Goal: Information Seeking & Learning: Learn about a topic

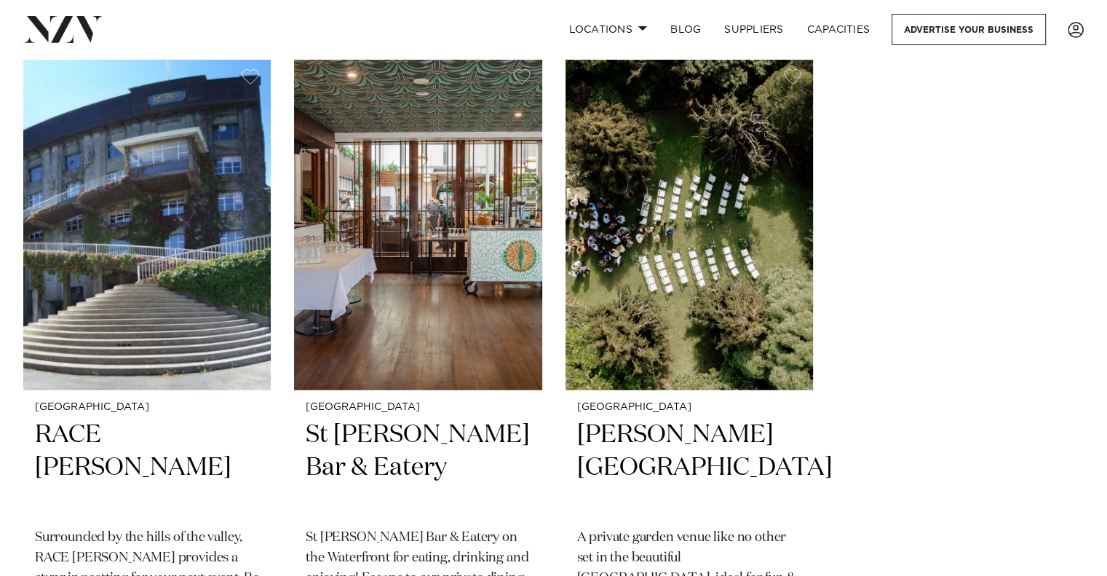
scroll to position [3945, 0]
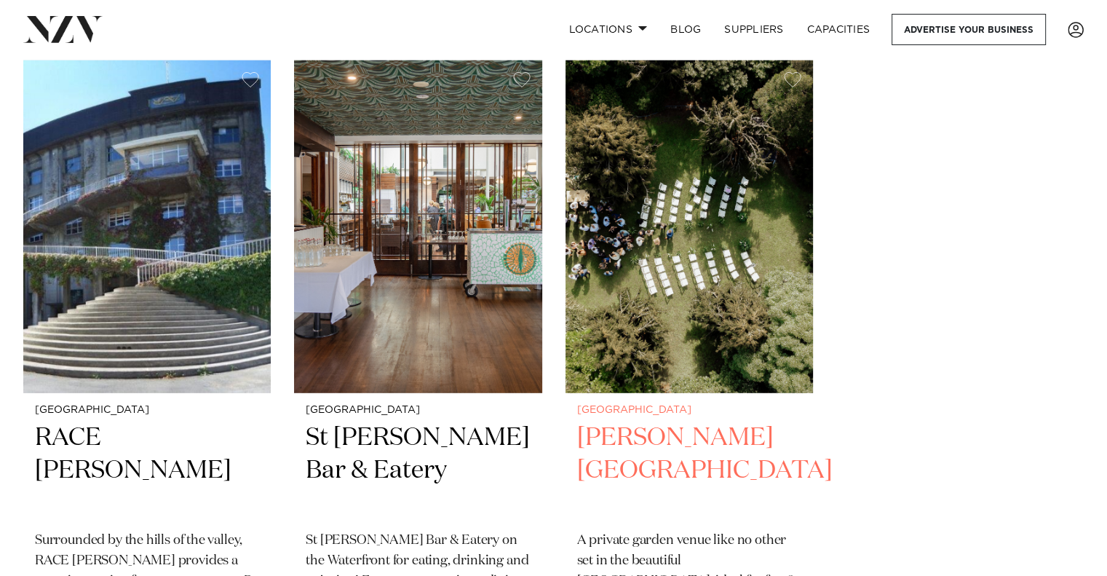
click at [633, 421] on h2 "[PERSON_NAME][GEOGRAPHIC_DATA]" at bounding box center [689, 470] width 224 height 98
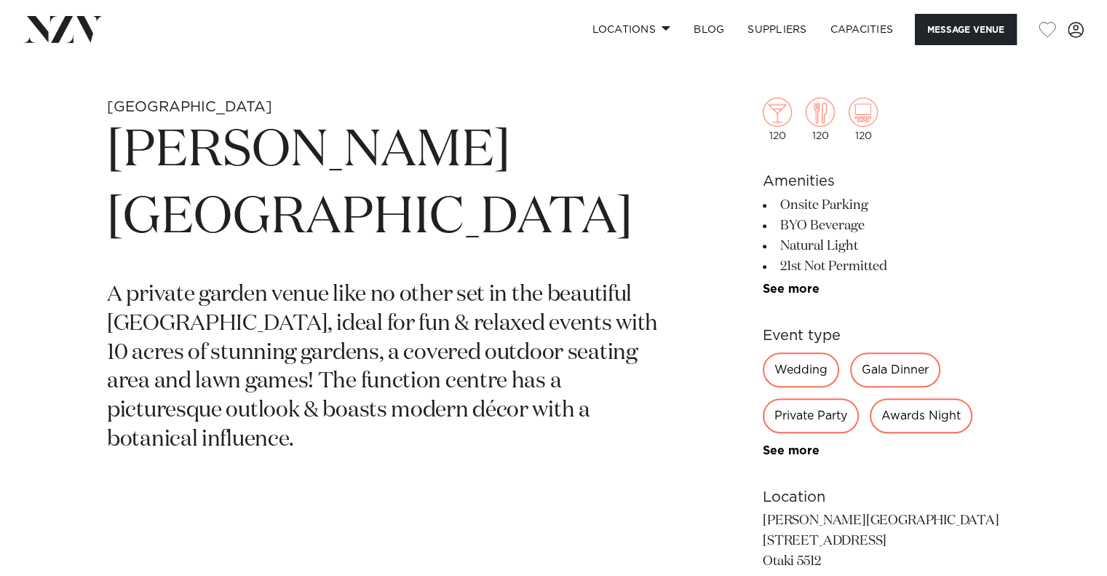
scroll to position [674, 0]
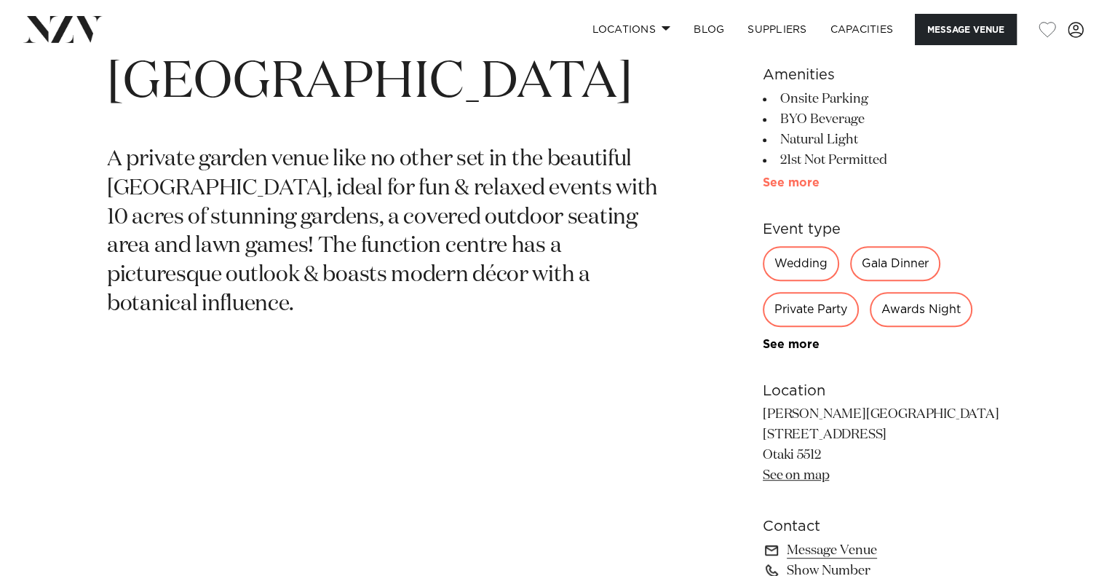
click at [791, 186] on link "See more" at bounding box center [820, 183] width 114 height 12
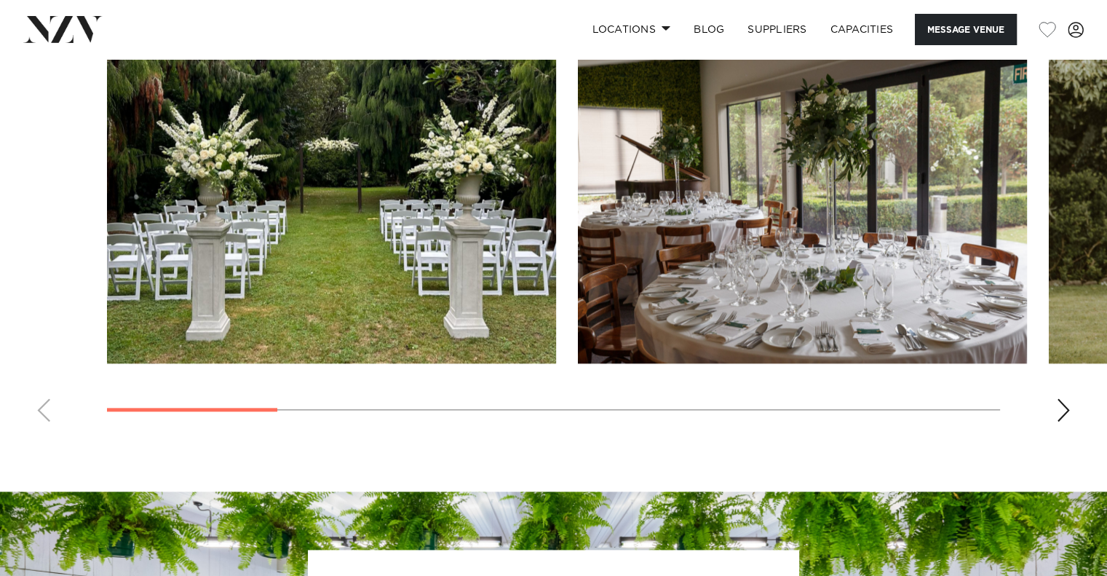
scroll to position [1750, 0]
click at [1062, 413] on div "Next slide" at bounding box center [1063, 409] width 15 height 23
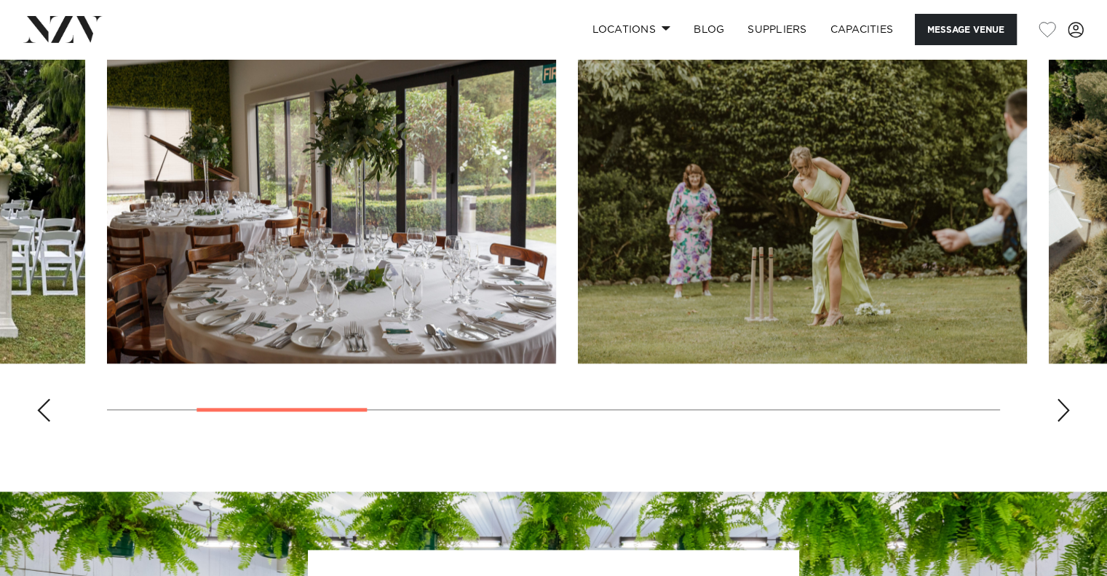
click at [1063, 413] on div "Next slide" at bounding box center [1063, 409] width 15 height 23
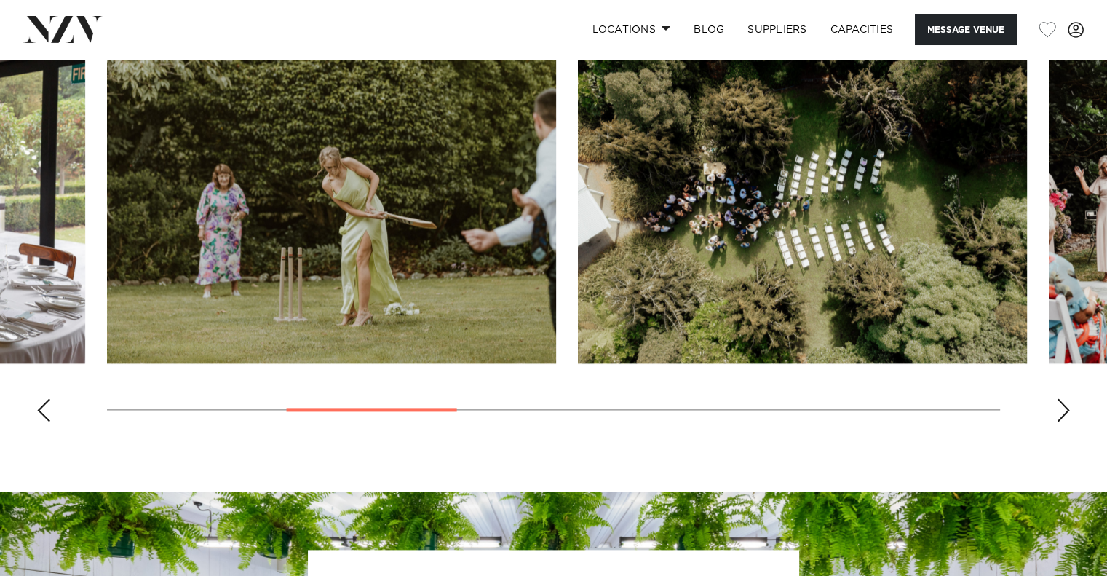
click at [1063, 413] on div "Next slide" at bounding box center [1063, 409] width 15 height 23
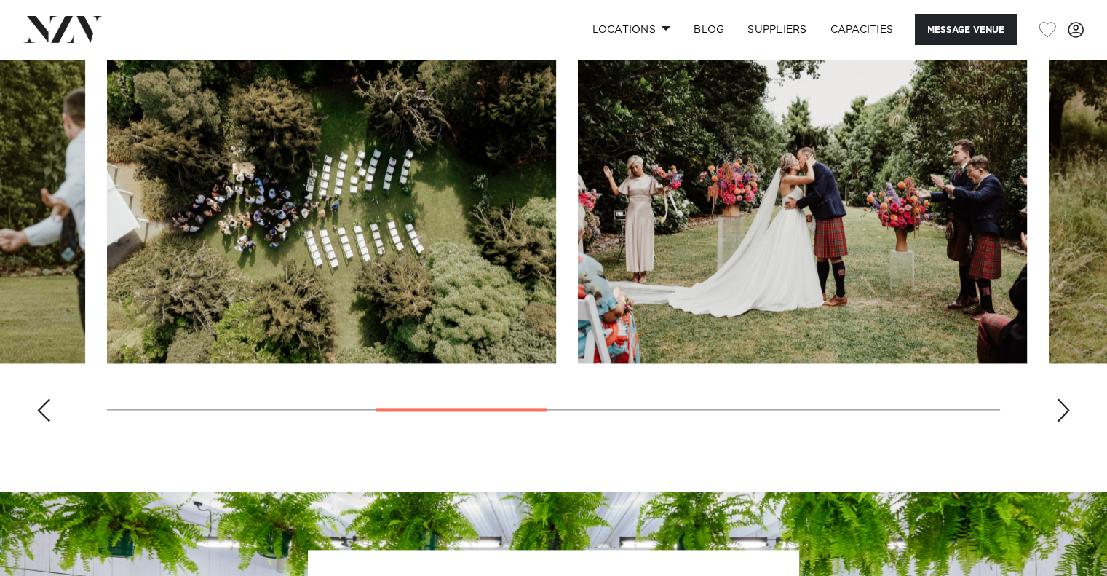
click at [1063, 413] on div "Next slide" at bounding box center [1063, 409] width 15 height 23
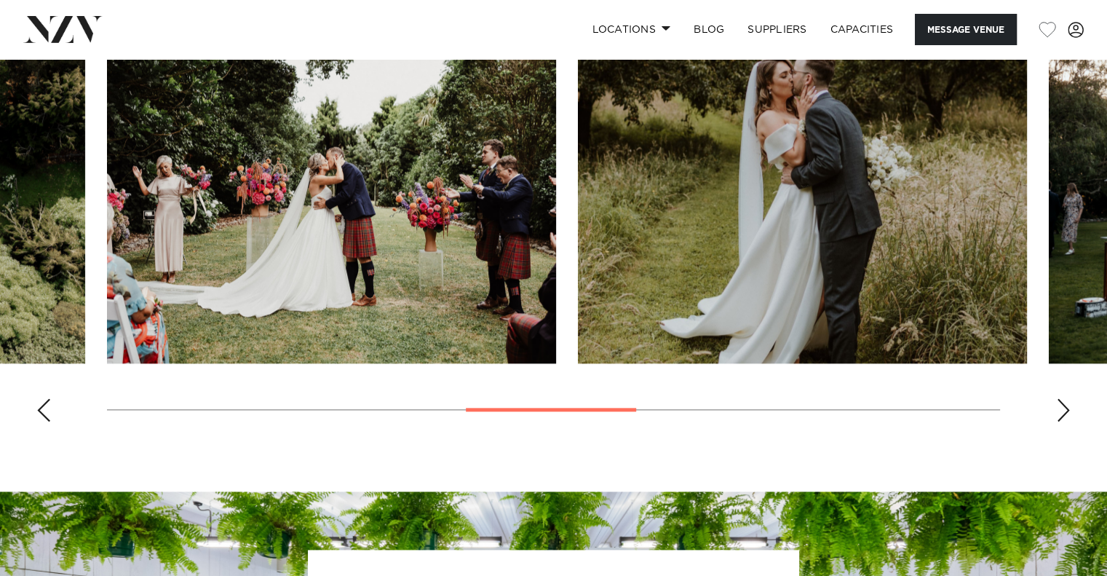
click at [1063, 413] on div "Next slide" at bounding box center [1063, 409] width 15 height 23
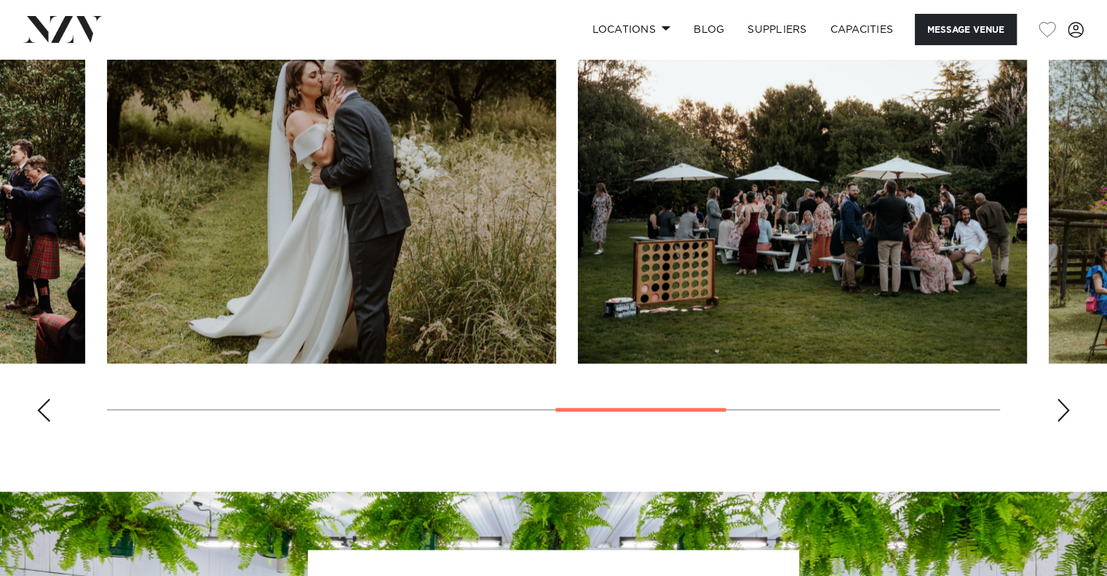
click at [1063, 413] on div "Next slide" at bounding box center [1063, 409] width 15 height 23
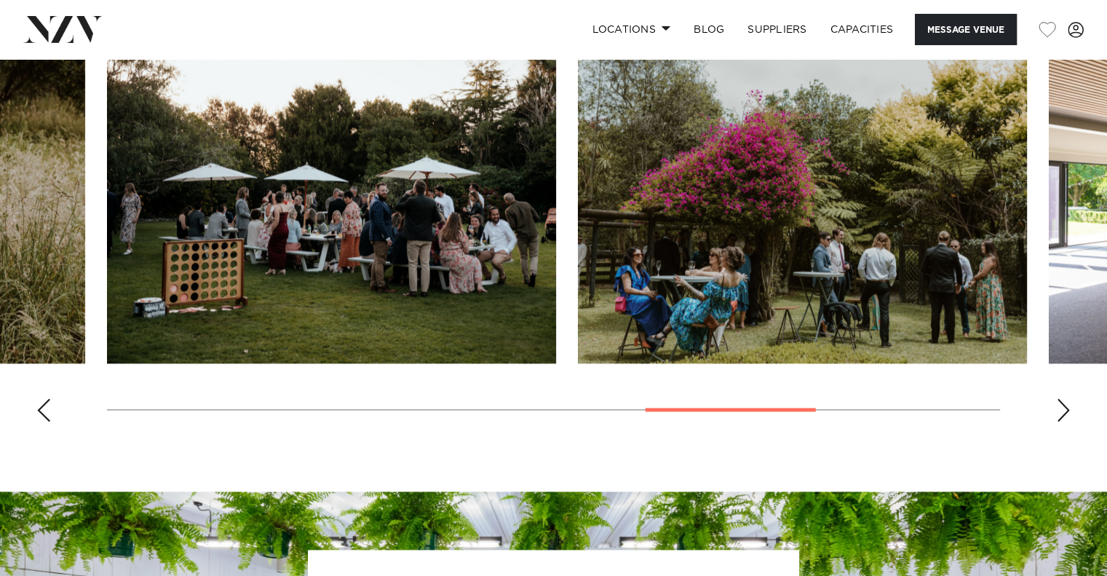
click at [1063, 413] on div "Next slide" at bounding box center [1063, 409] width 15 height 23
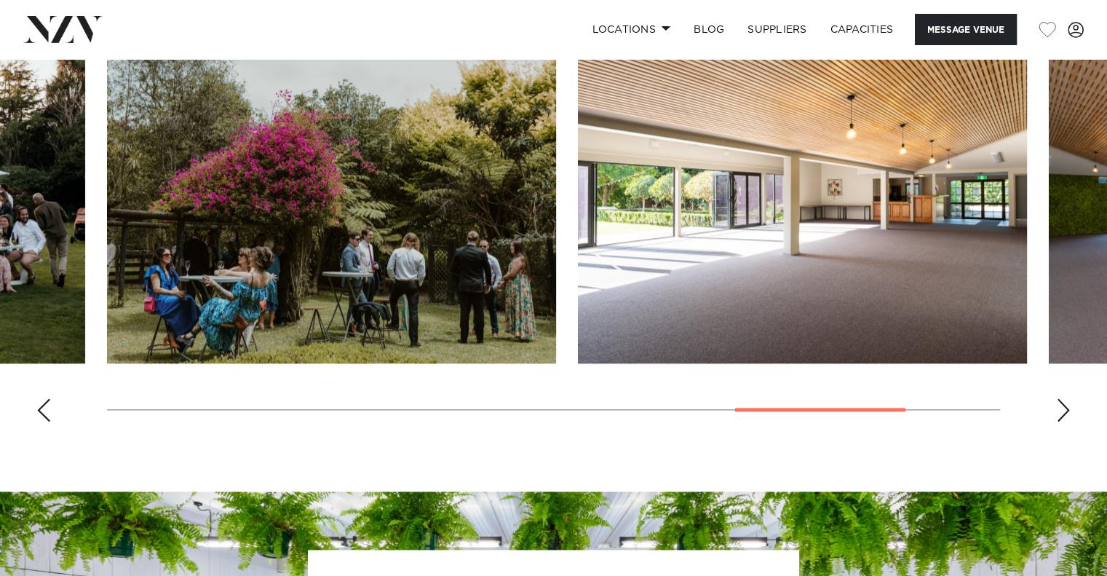
click at [1063, 413] on div "Next slide" at bounding box center [1063, 409] width 15 height 23
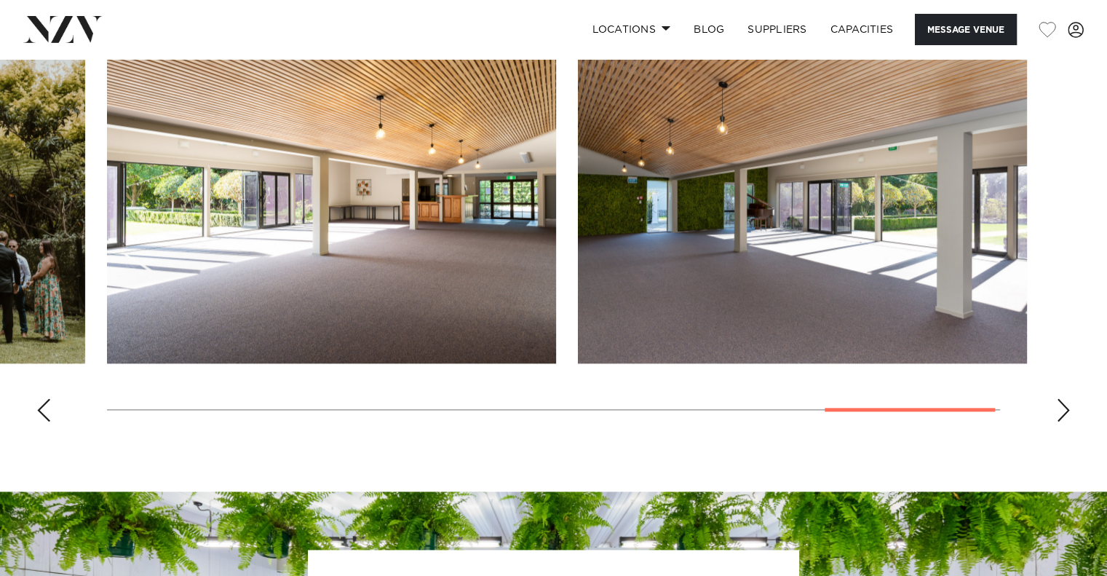
click at [1063, 413] on div "Next slide" at bounding box center [1063, 409] width 15 height 23
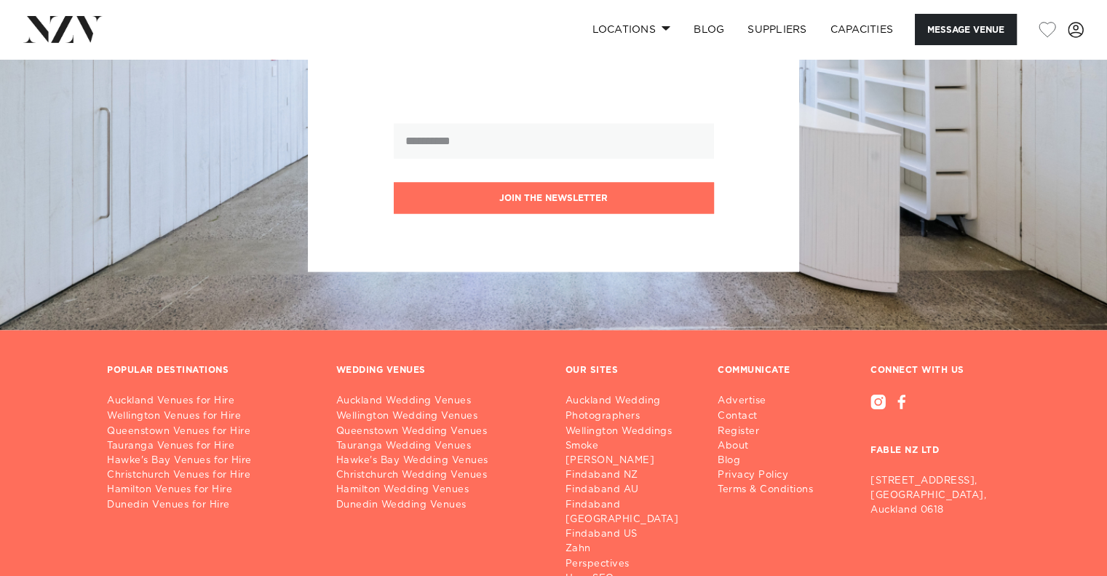
scroll to position [2366, 0]
